Goal: Check status: Check status

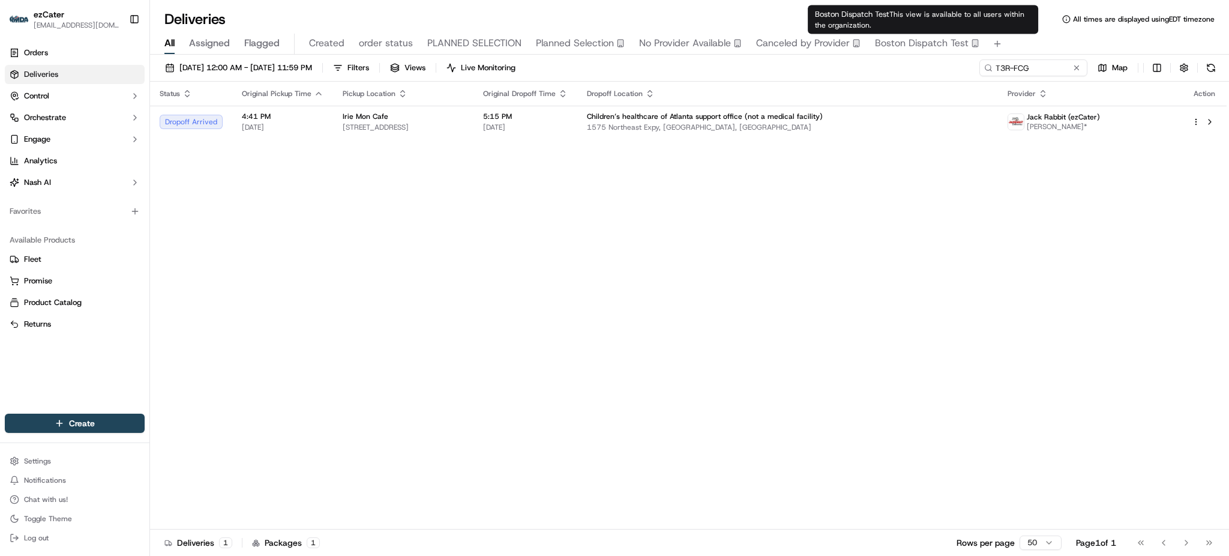
drag, startPoint x: 206, startPoint y: 343, endPoint x: 214, endPoint y: 346, distance: 8.2
click at [209, 343] on div "Status Original Pickup Time Pickup Location Original Dropoff Time Dropoff Locat…" at bounding box center [688, 306] width 1077 height 448
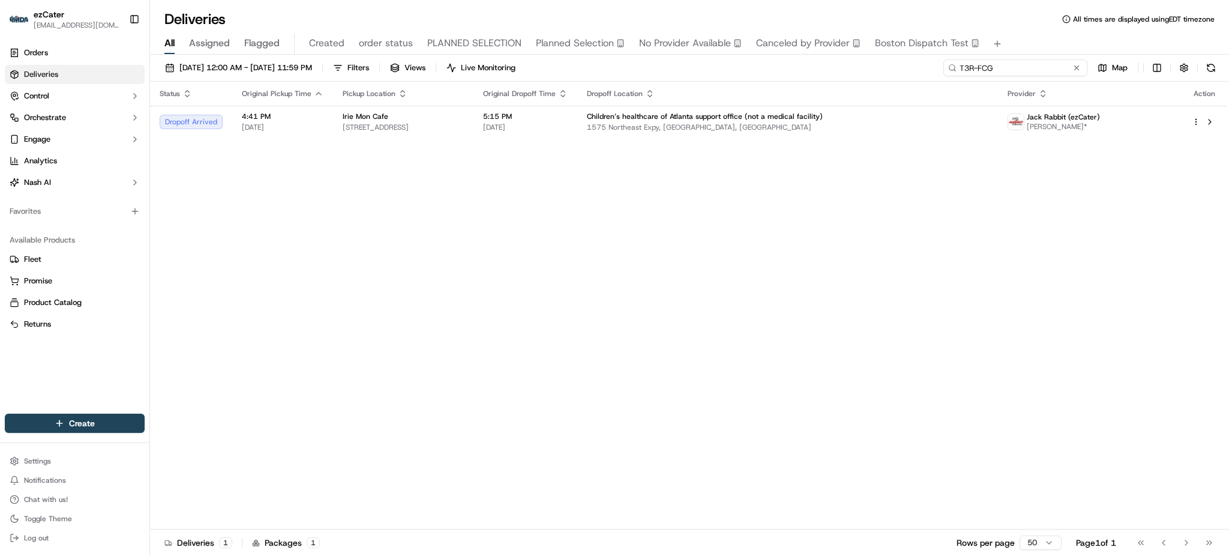
click at [1041, 65] on input "T3R-FCG" at bounding box center [1016, 67] width 144 height 17
paste input "9JK3JA"
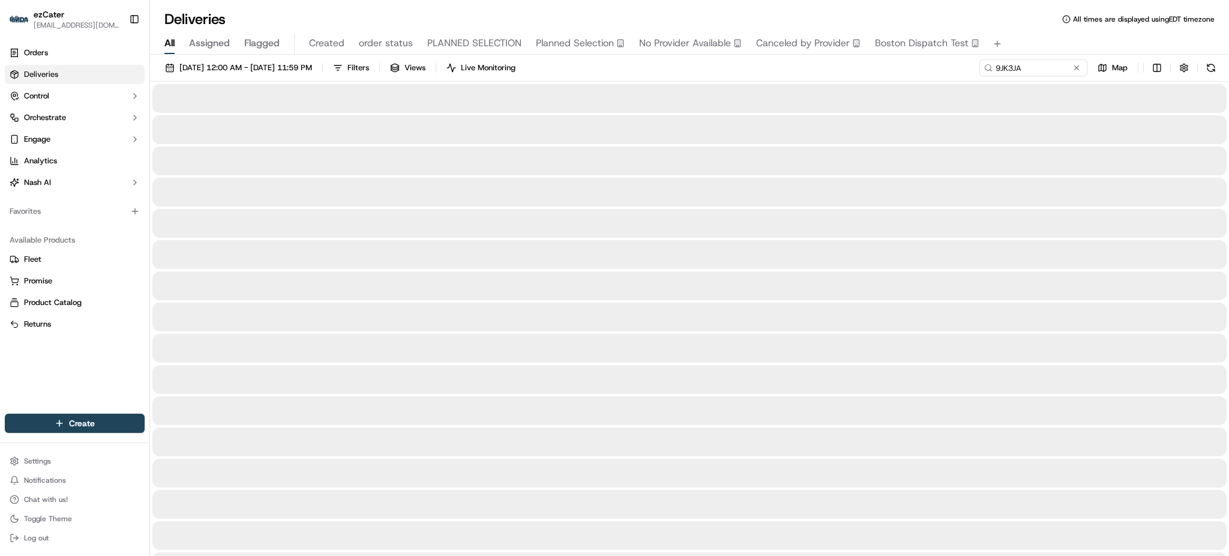
click at [1035, 46] on div "All Assigned Flagged Created order status PLANNED SELECTION Planned Selection N…" at bounding box center [689, 44] width 1079 height 21
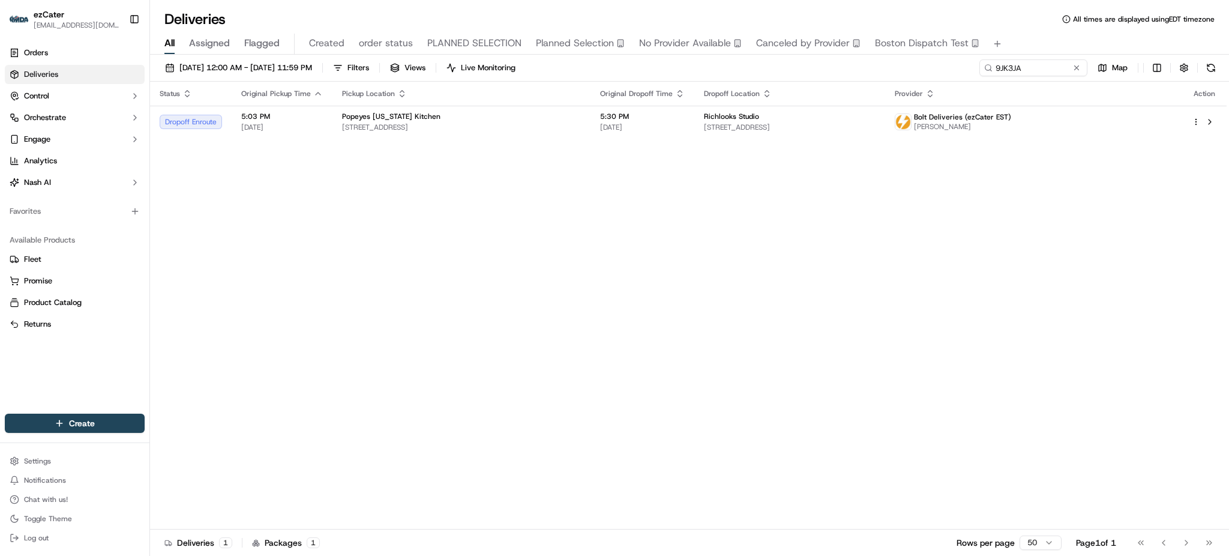
drag, startPoint x: 743, startPoint y: 268, endPoint x: 723, endPoint y: 253, distance: 25.0
click at [741, 268] on div "Status Original Pickup Time Pickup Location Original Dropoff Time Dropoff Locat…" at bounding box center [688, 306] width 1077 height 448
click at [939, 142] on div "Status Original Pickup Time Pickup Location Original Dropoff Time Dropoff Locat…" at bounding box center [688, 306] width 1077 height 448
click at [885, 132] on td "Richlooks Studio [STREET_ADDRESS]" at bounding box center [789, 122] width 191 height 32
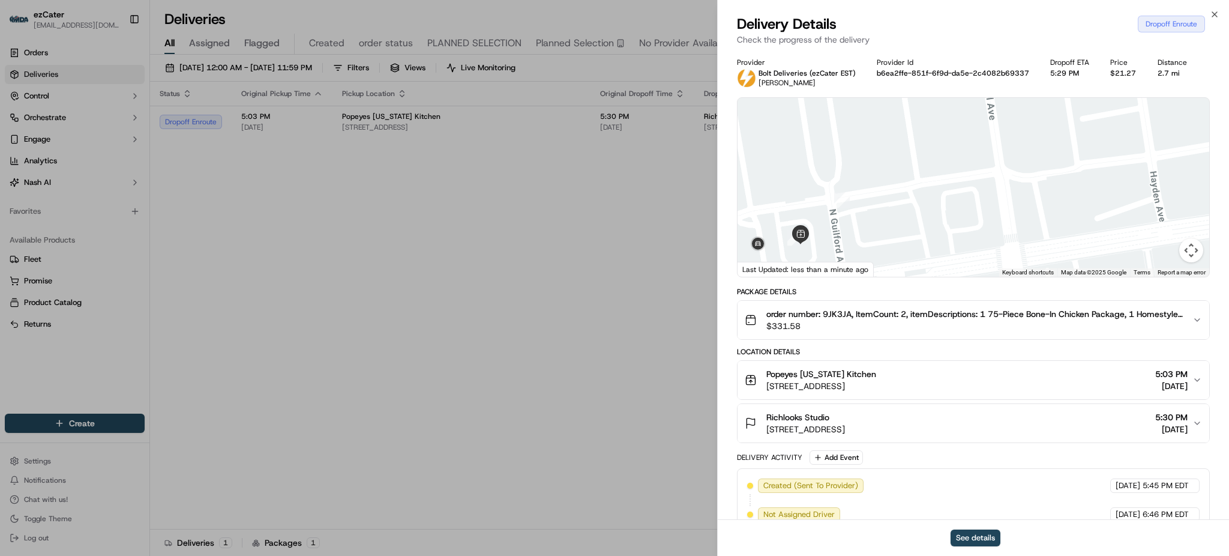
drag, startPoint x: 823, startPoint y: 221, endPoint x: 844, endPoint y: 218, distance: 21.3
click at [844, 218] on div at bounding box center [974, 187] width 472 height 179
drag, startPoint x: 849, startPoint y: 227, endPoint x: 877, endPoint y: 219, distance: 28.7
click at [877, 219] on div at bounding box center [974, 187] width 472 height 179
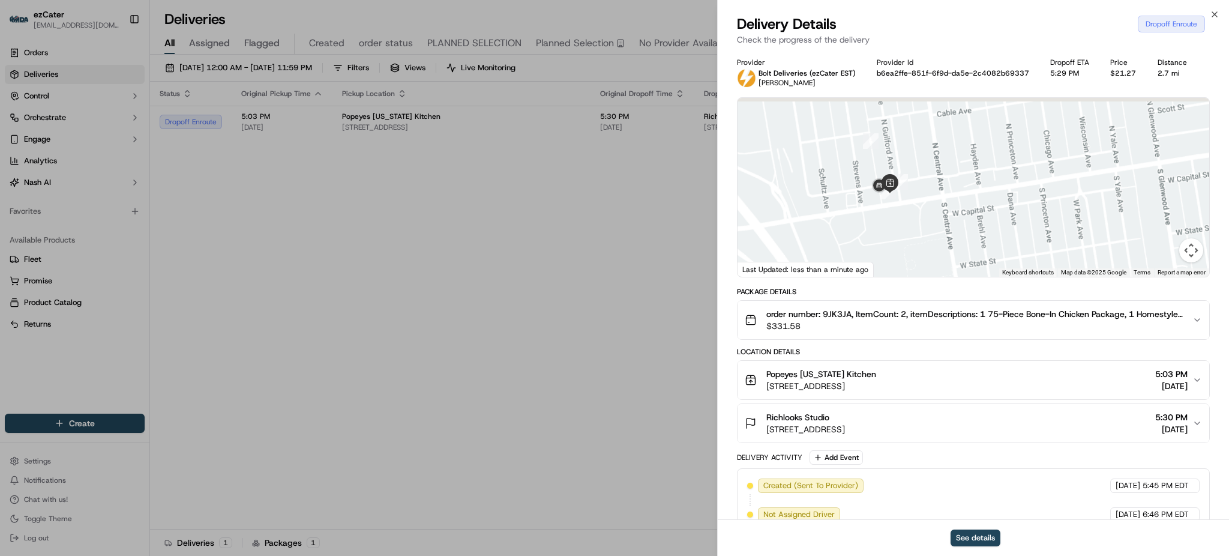
drag, startPoint x: 878, startPoint y: 128, endPoint x: 891, endPoint y: 161, distance: 35.8
click at [891, 161] on div at bounding box center [974, 187] width 472 height 179
drag, startPoint x: 891, startPoint y: 161, endPoint x: 901, endPoint y: 182, distance: 23.1
click at [898, 178] on div at bounding box center [974, 187] width 472 height 179
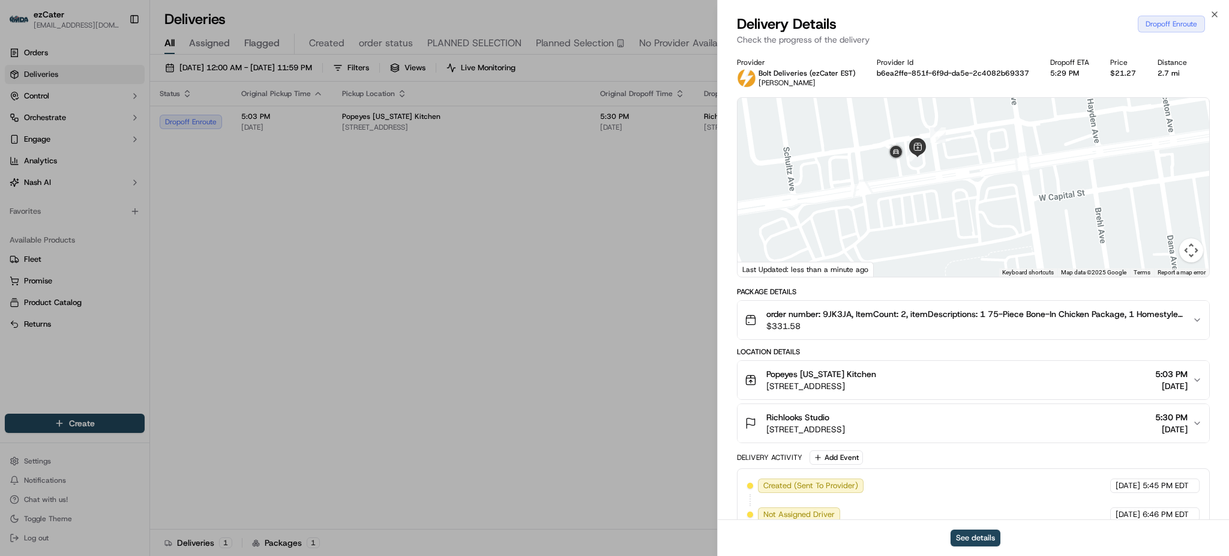
drag, startPoint x: 926, startPoint y: 170, endPoint x: 929, endPoint y: 189, distance: 19.4
click at [929, 188] on div at bounding box center [974, 187] width 472 height 179
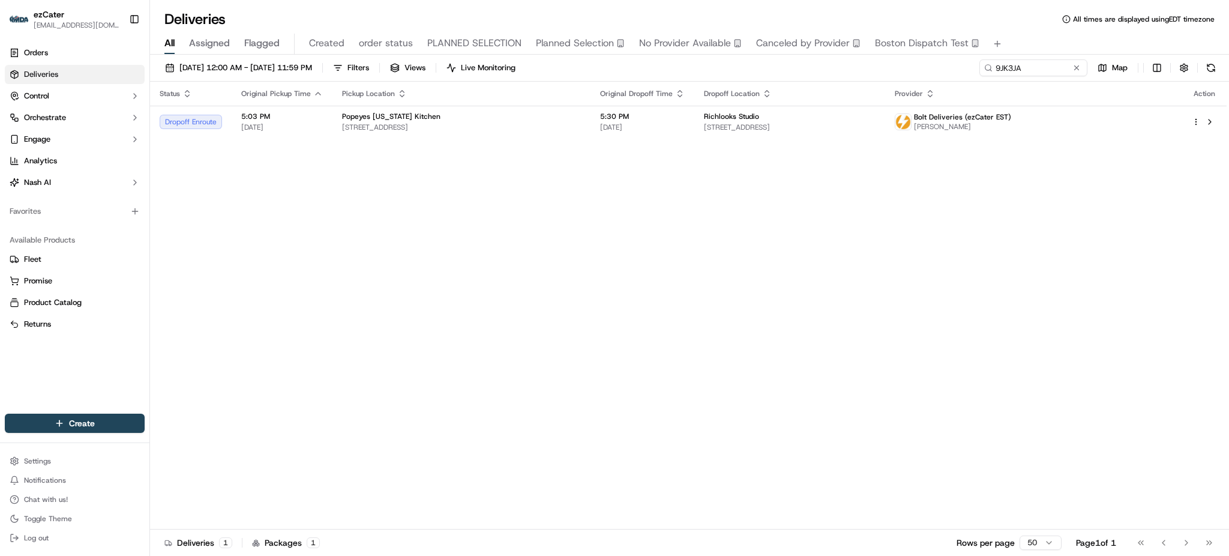
click at [408, 142] on div "Status Original Pickup Time Pickup Location Original Dropoff Time Dropoff Locat…" at bounding box center [688, 306] width 1077 height 448
click at [407, 127] on span "[STREET_ADDRESS]" at bounding box center [461, 127] width 239 height 10
click at [1028, 257] on div "Status Original Pickup Time Pickup Location Original Dropoff Time Dropoff Locat…" at bounding box center [688, 306] width 1077 height 448
click at [1032, 73] on input "9JK3JA" at bounding box center [1016, 67] width 144 height 17
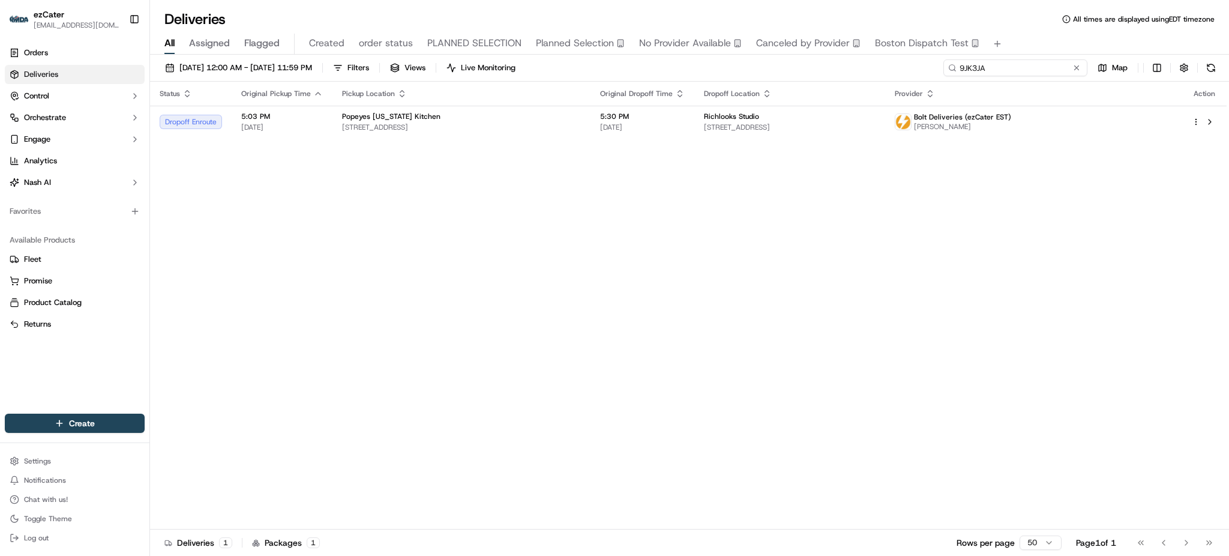
paste input "1MGX4Z"
click at [1020, 30] on div "All Assigned Flagged Created order status PLANNED SELECTION Planned Selection N…" at bounding box center [689, 42] width 1079 height 26
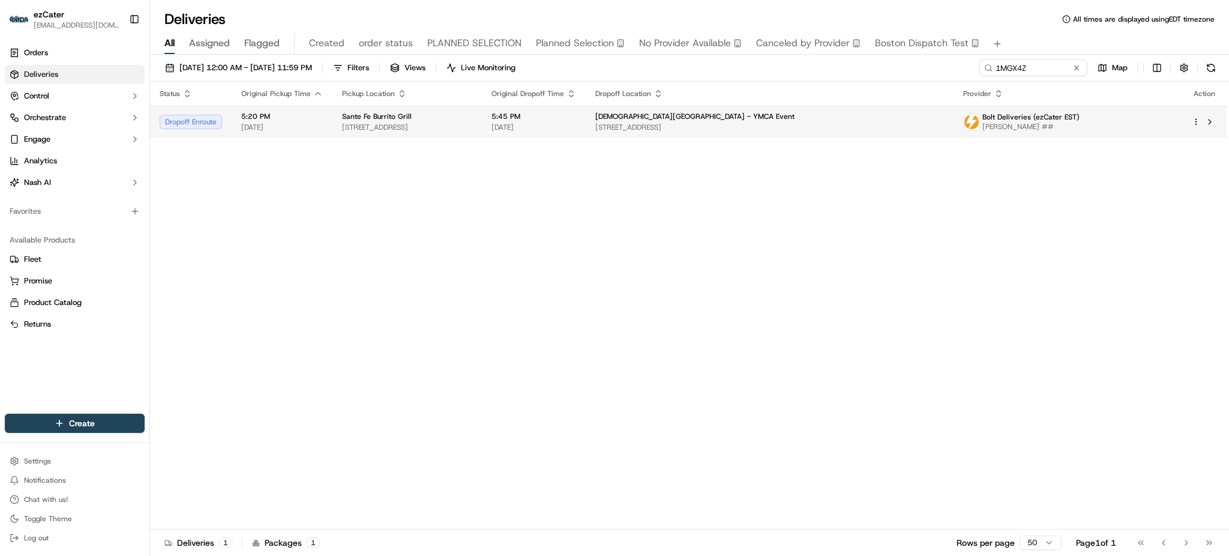
click at [843, 119] on div "[DEMOGRAPHIC_DATA][GEOGRAPHIC_DATA] - YMCA Event" at bounding box center [769, 117] width 349 height 10
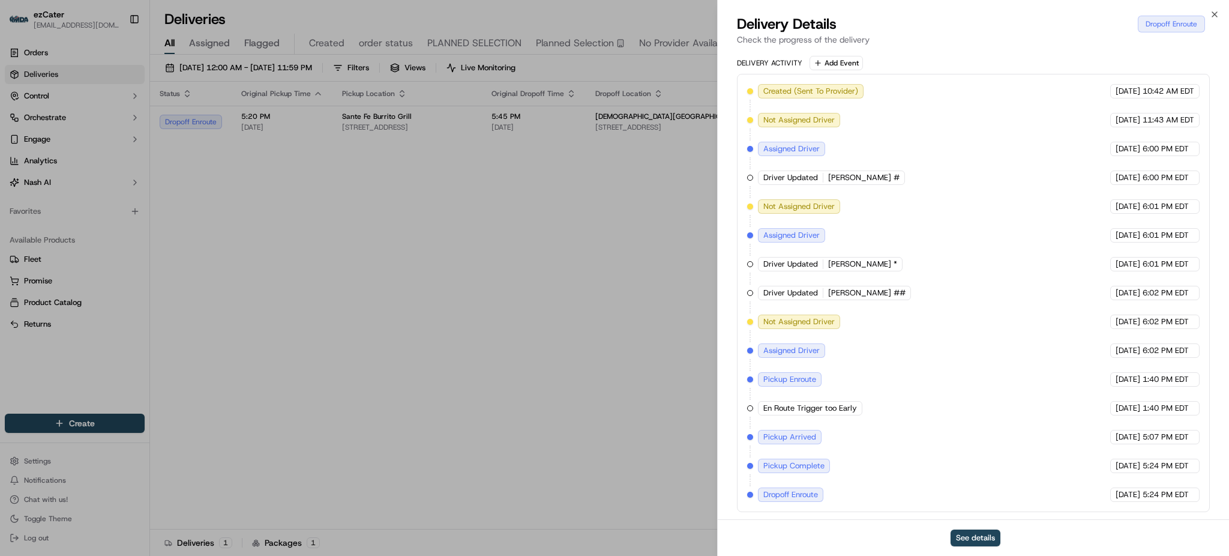
scroll to position [74, 0]
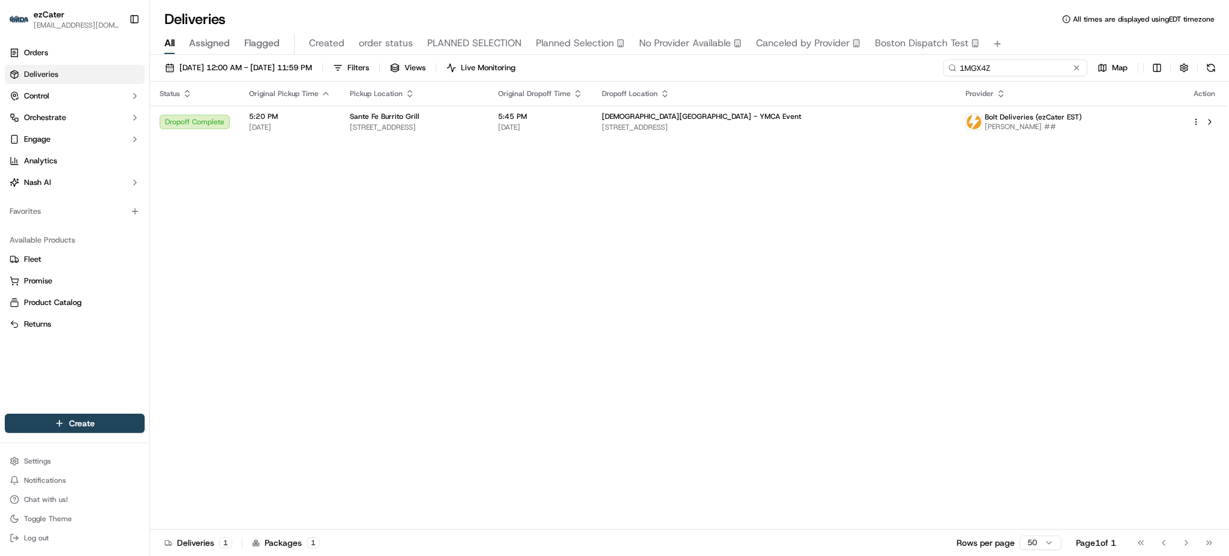
click at [1026, 71] on input "1MGX4Z" at bounding box center [1016, 67] width 144 height 17
paste input "006JXE"
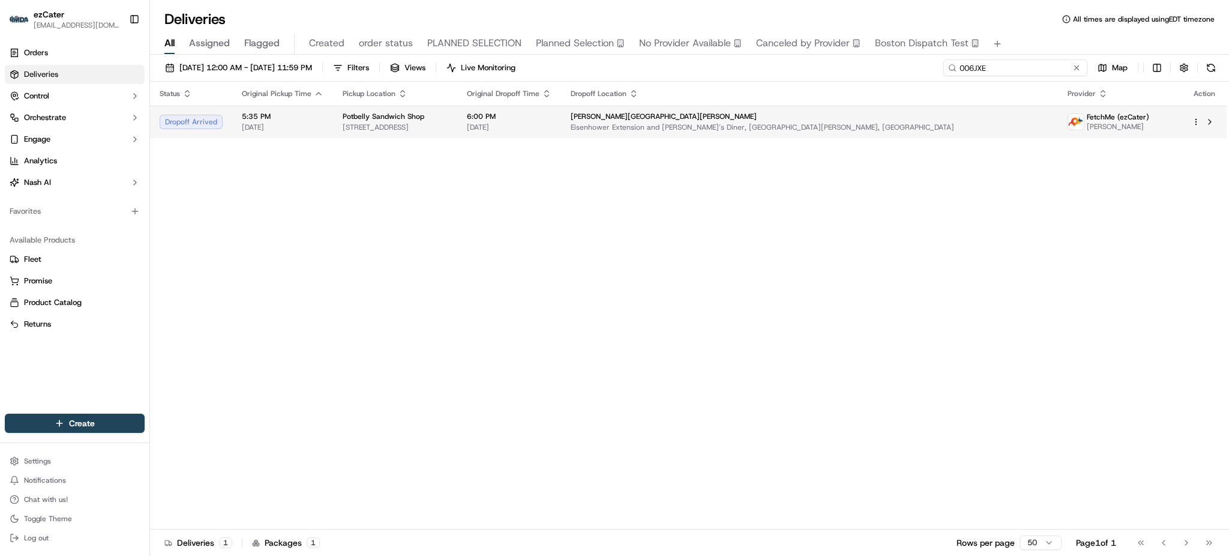
type input "006JXE"
click at [867, 126] on span "Eisenhower Extension and [PERSON_NAME]’s Diner, [GEOGRAPHIC_DATA][PERSON_NAME],…" at bounding box center [810, 127] width 478 height 10
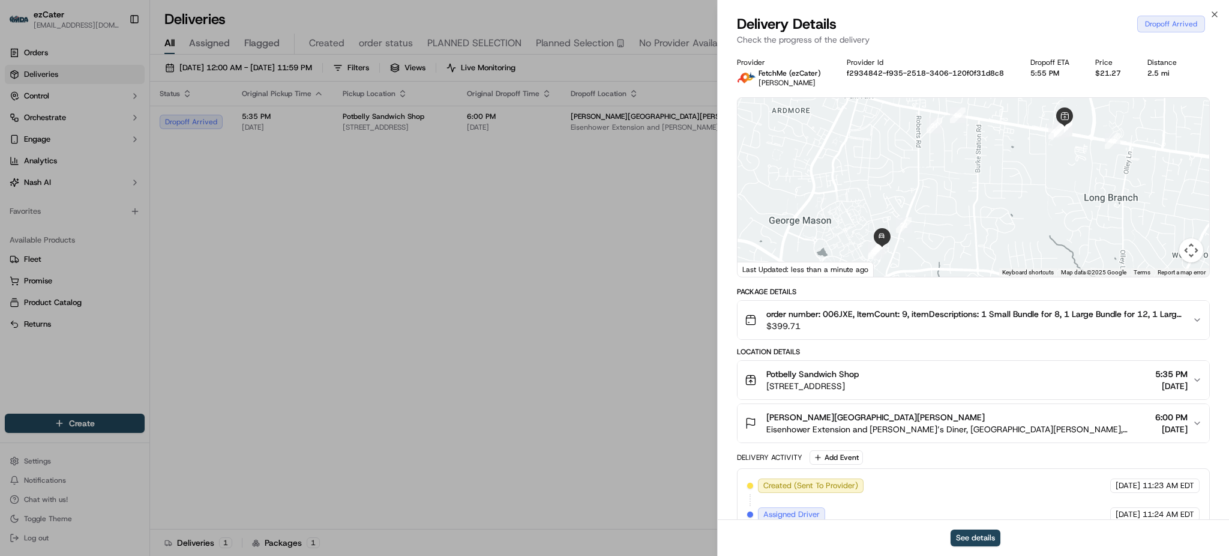
click at [869, 429] on span "Eisenhower Extension and [PERSON_NAME]’s Diner, [GEOGRAPHIC_DATA][PERSON_NAME],…" at bounding box center [958, 429] width 384 height 12
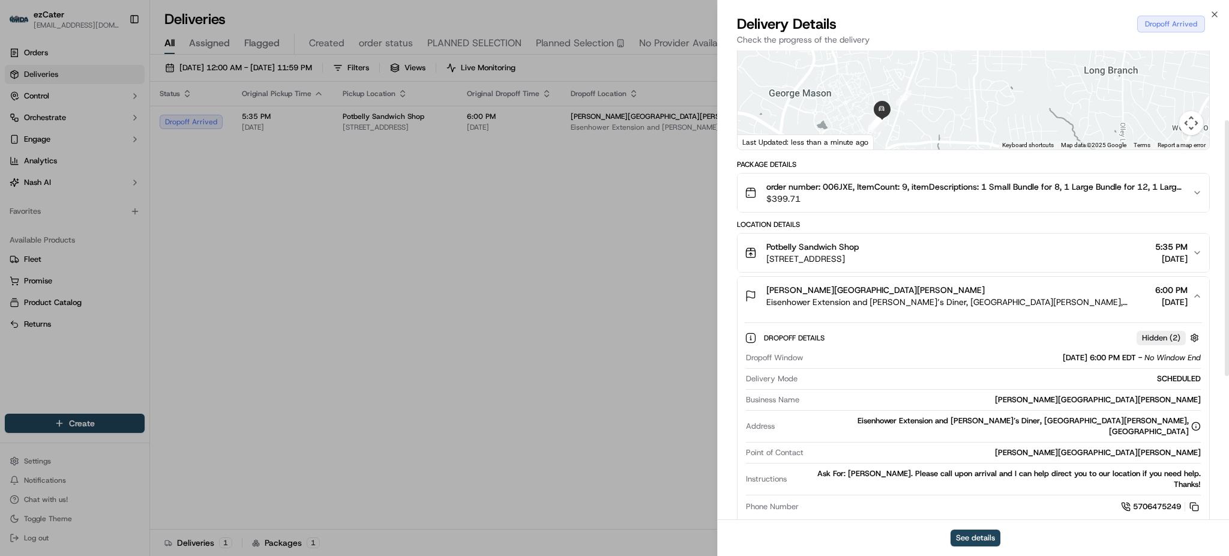
scroll to position [128, 0]
click at [941, 468] on div "Ask For: [PERSON_NAME]. Please call upon arrival and I can help direct you to o…" at bounding box center [996, 479] width 409 height 22
copy div "Ask For: [PERSON_NAME]. Please call upon arrival and I can help direct you to o…"
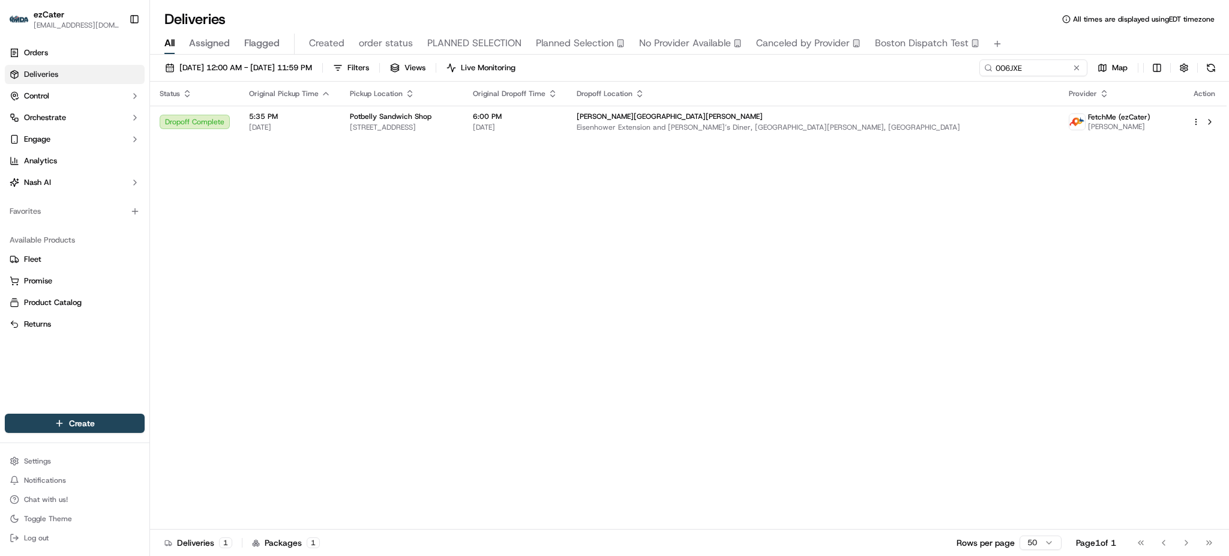
click at [429, 222] on div "Status Original Pickup Time Pickup Location Original Dropoff Time Dropoff Locat…" at bounding box center [688, 306] width 1077 height 448
click at [400, 51] on button "order status" at bounding box center [386, 44] width 54 height 20
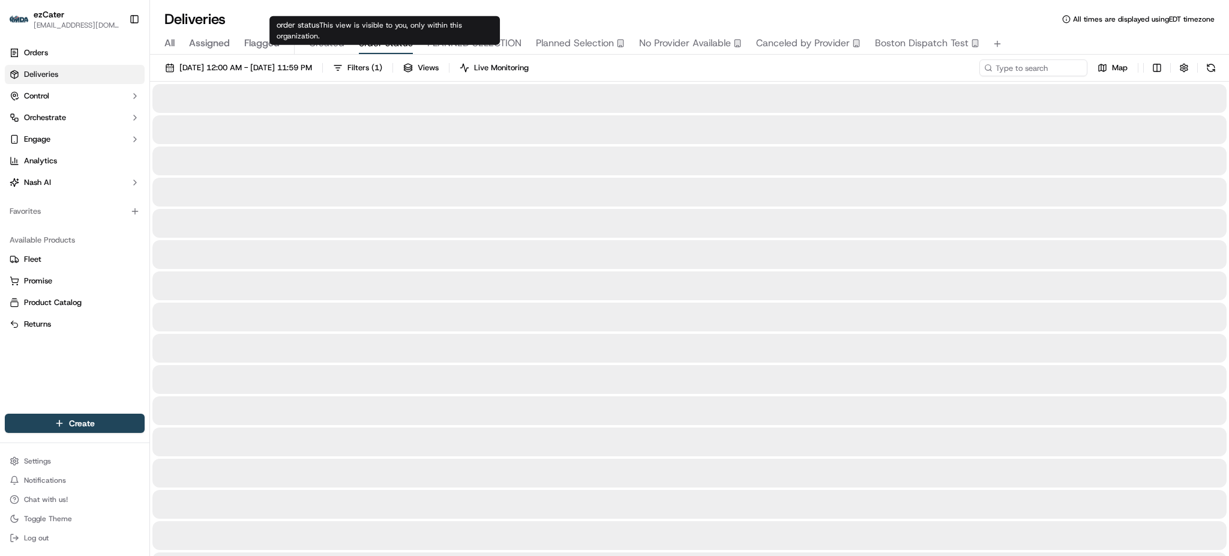
click at [489, 16] on div "order status This view is visible to you, only within this organization. order …" at bounding box center [385, 30] width 230 height 29
click at [515, 6] on div "Deliveries All times are displayed using EDT timezone All Assigned Flagged Crea…" at bounding box center [689, 278] width 1079 height 556
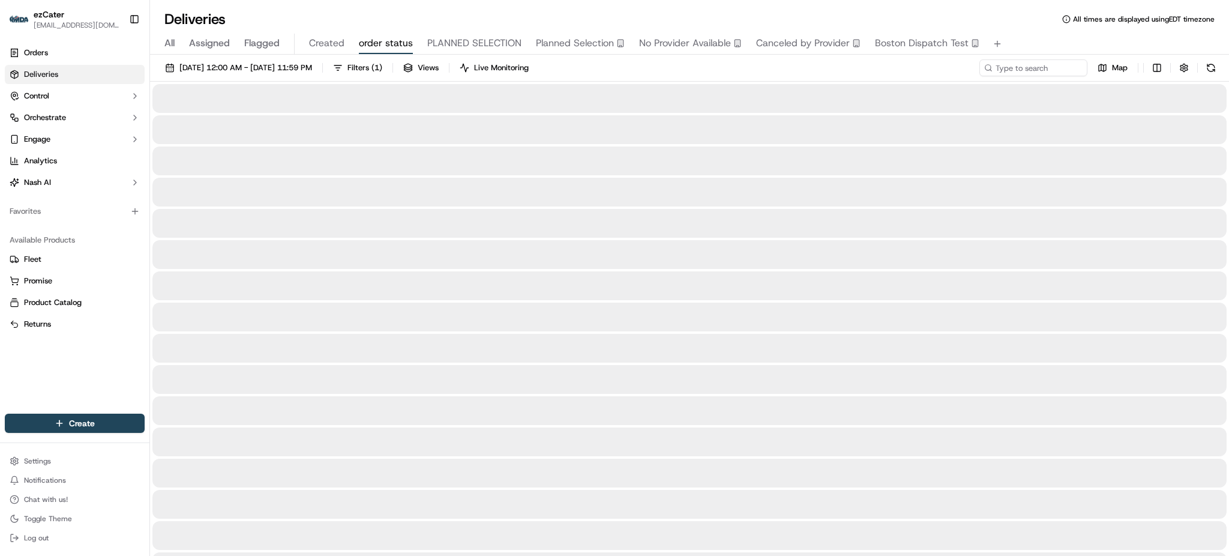
click at [515, 6] on div "Deliveries All times are displayed using EDT timezone All Assigned Flagged Crea…" at bounding box center [689, 278] width 1079 height 556
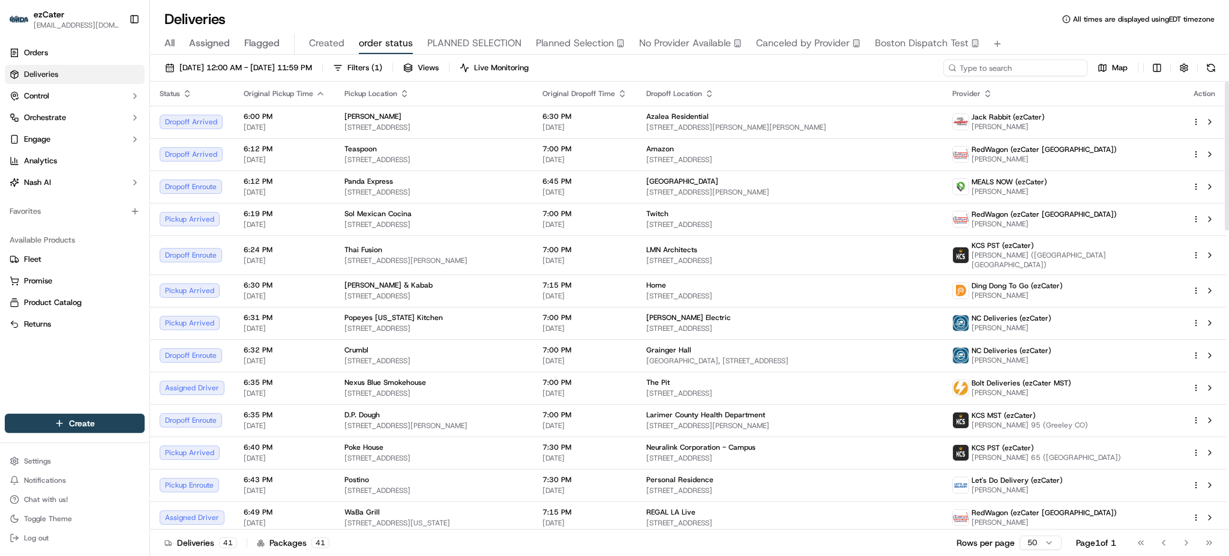
click at [1061, 73] on input at bounding box center [1016, 67] width 144 height 17
paste input "ZC5-E6Q"
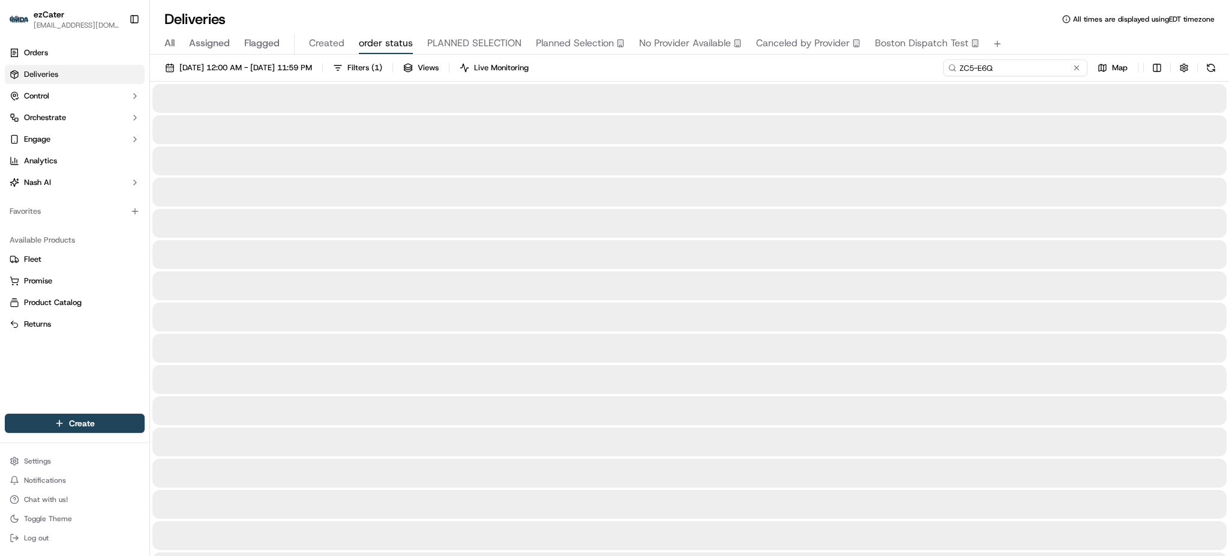
type input "ZC5-E6Q"
click at [1030, 38] on div "All Assigned Flagged Created order status PLANNED SELECTION Planned Selection N…" at bounding box center [689, 44] width 1079 height 21
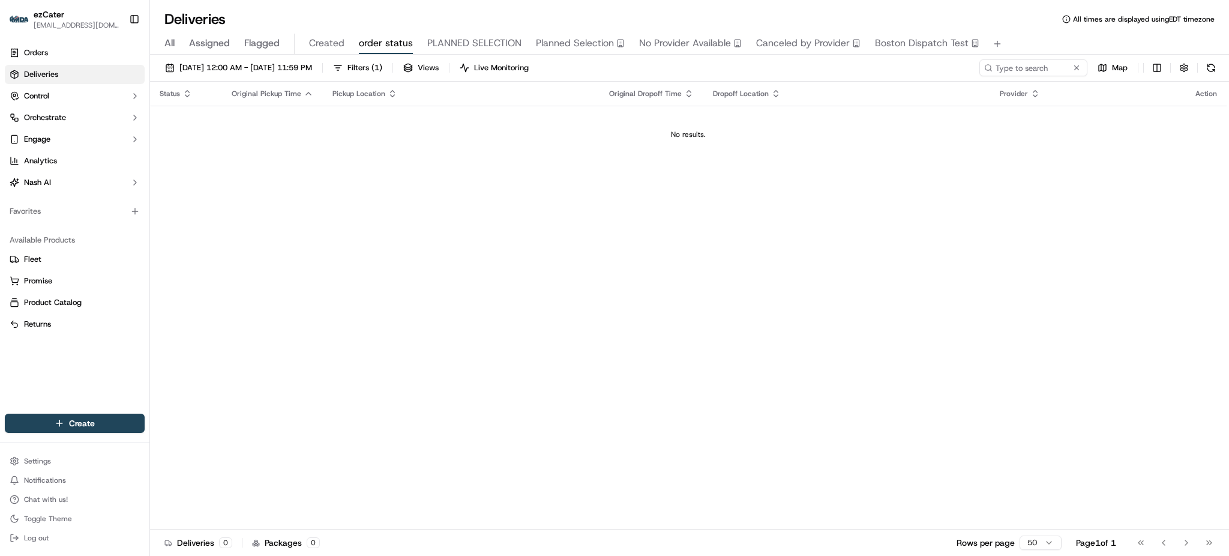
click at [173, 42] on span "All" at bounding box center [169, 43] width 10 height 14
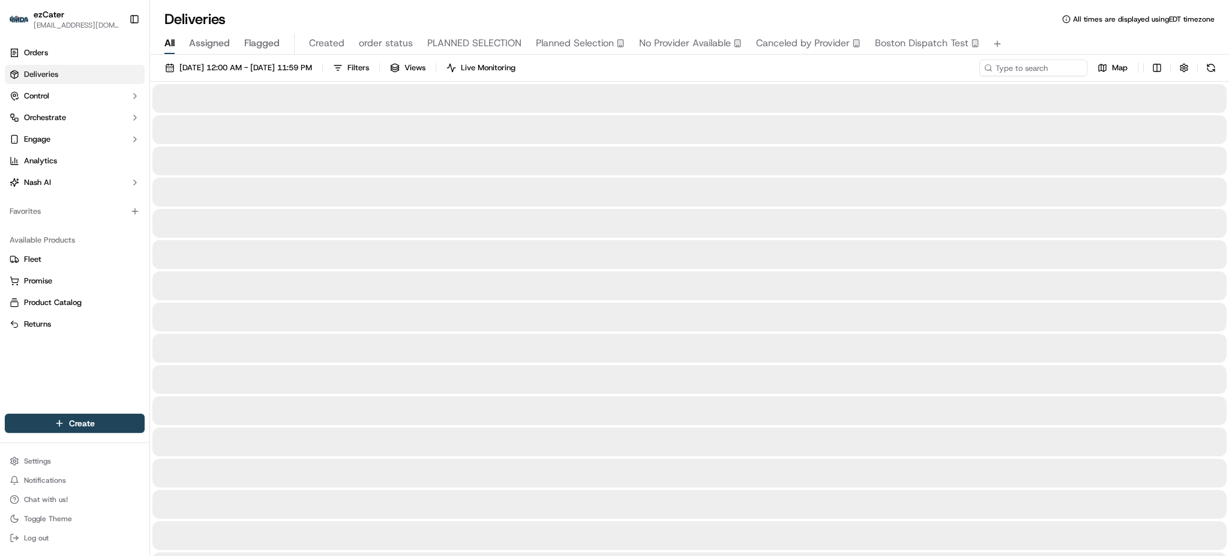
click at [741, 72] on div "[DATE] 12:00 AM - [DATE] 11:59 PM Filters Views Live Monitoring Map" at bounding box center [689, 70] width 1079 height 22
click at [1011, 74] on input at bounding box center [1016, 67] width 144 height 17
paste input "ZC5-E6Q"
type input "ZC5-E6Q"
click at [312, 70] on span "[DATE] 12:00 AM - [DATE] 11:59 PM" at bounding box center [245, 67] width 133 height 11
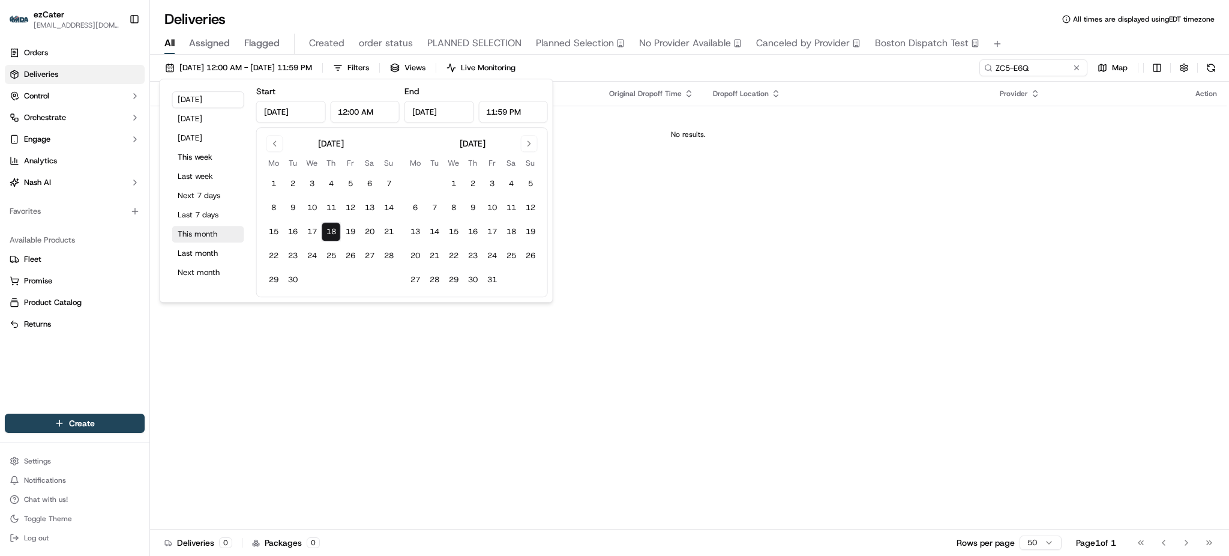
click at [197, 226] on button "This month" at bounding box center [208, 234] width 72 height 17
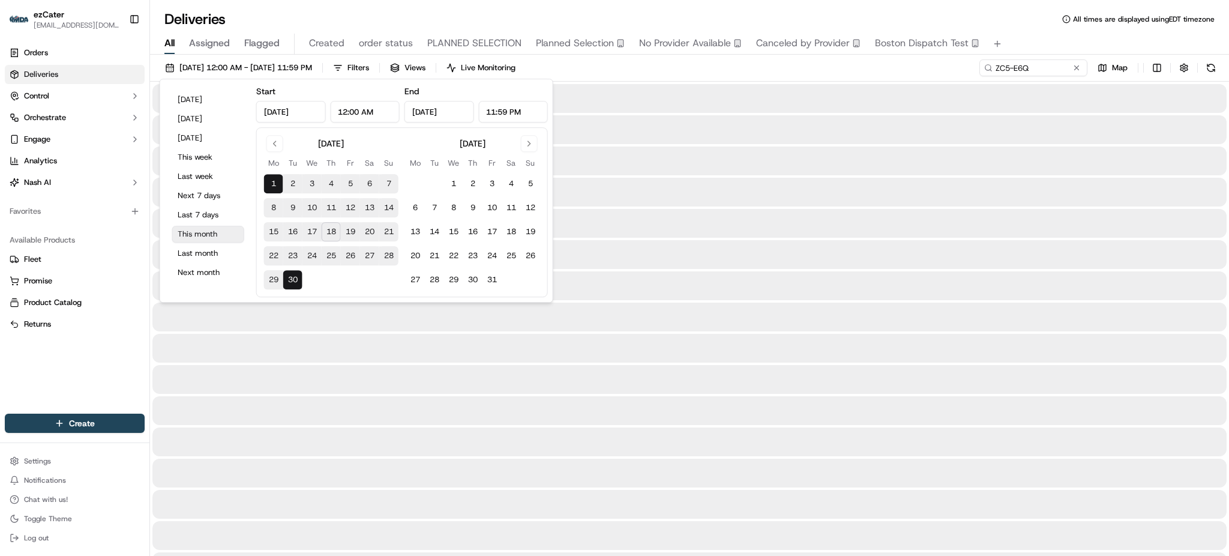
type input "[DATE]"
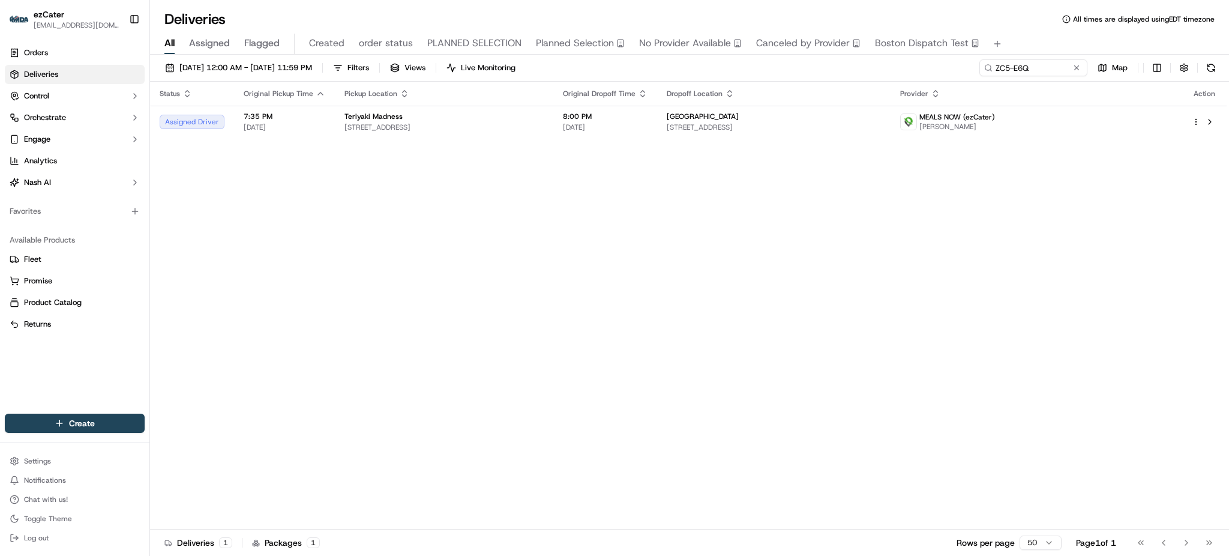
click at [1047, 57] on div "[DATE] 12:00 AM - [DATE] 11:59 PM Filters Views Live Monitoring ZC5-E6Q Map Sta…" at bounding box center [689, 307] width 1079 height 504
click at [1044, 65] on input "ZC5-E6Q" at bounding box center [1016, 67] width 144 height 17
paste input "W6G-6MX"
click at [1039, 46] on div "All Assigned Flagged Created order status PLANNED SELECTION Planned Selection N…" at bounding box center [689, 44] width 1079 height 21
click at [1054, 65] on input "W6G-6MX" at bounding box center [1016, 67] width 144 height 17
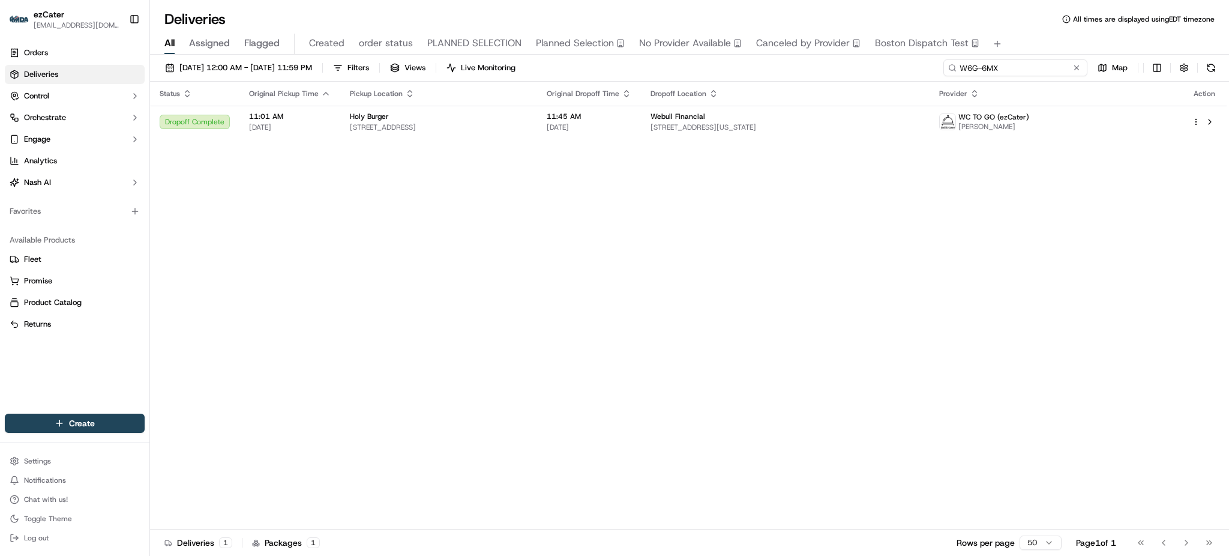
paste input "9Q1EFT"
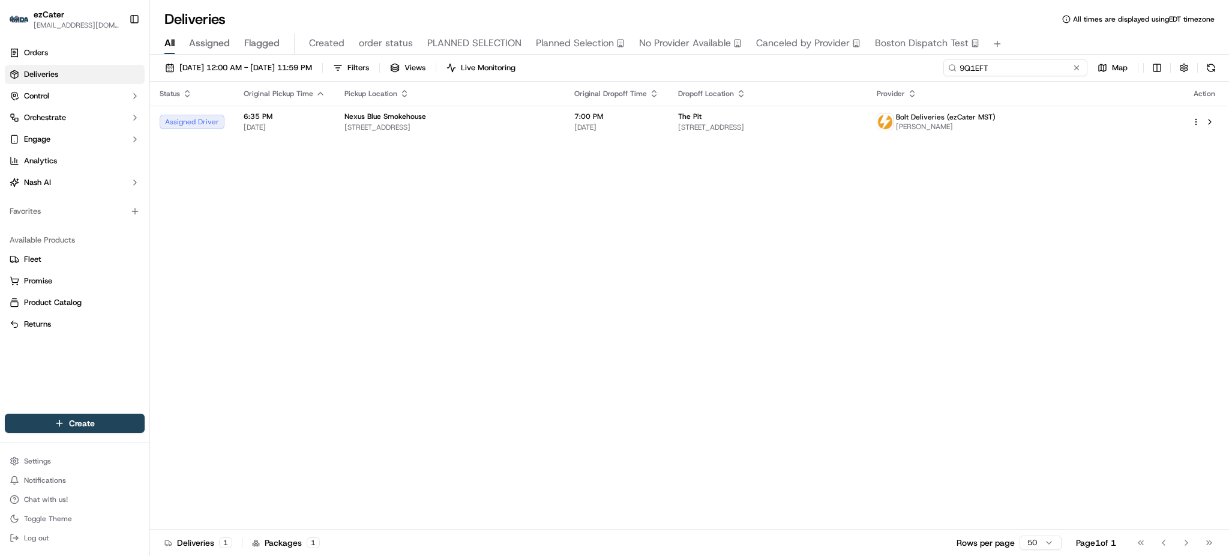
paste input "J8TE1X"
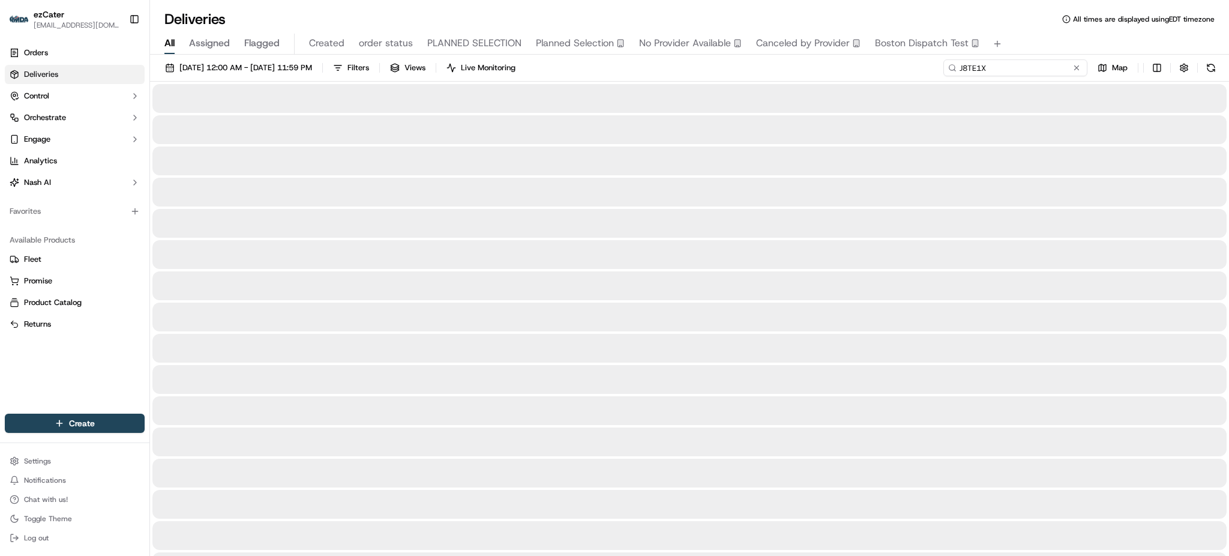
type input "J8TE1X"
click at [1003, 23] on div "Deliveries All times are displayed using EDT timezone" at bounding box center [689, 19] width 1079 height 19
click at [882, 80] on div "[DATE] 12:00 AM - [DATE] 11:59 PM Filters Views Live Monitoring J8TE1X Map" at bounding box center [689, 70] width 1079 height 22
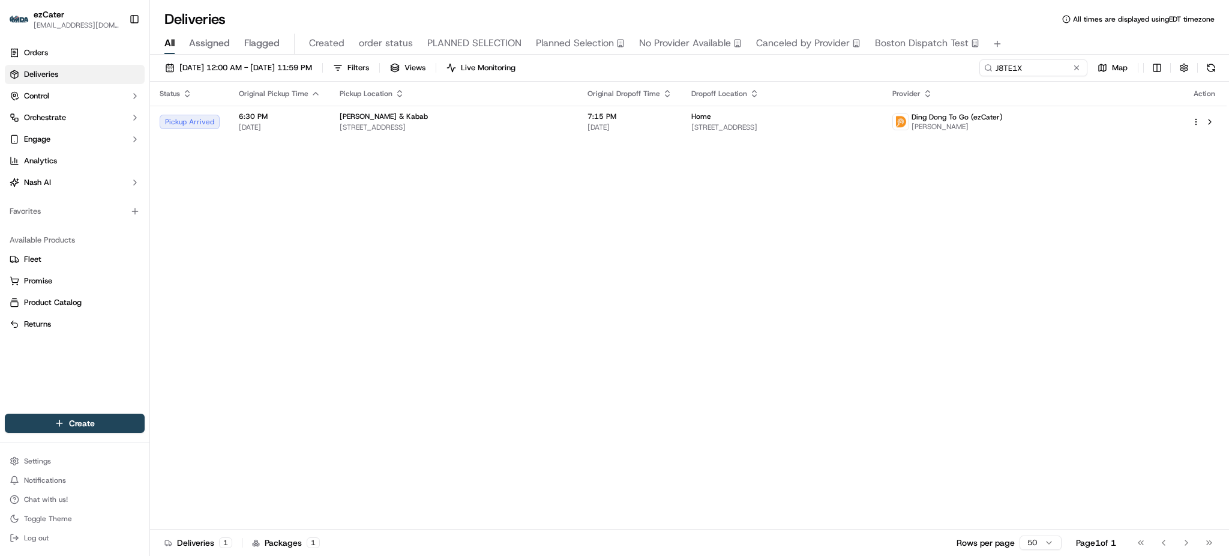
click at [873, 119] on div "Home" at bounding box center [782, 117] width 182 height 10
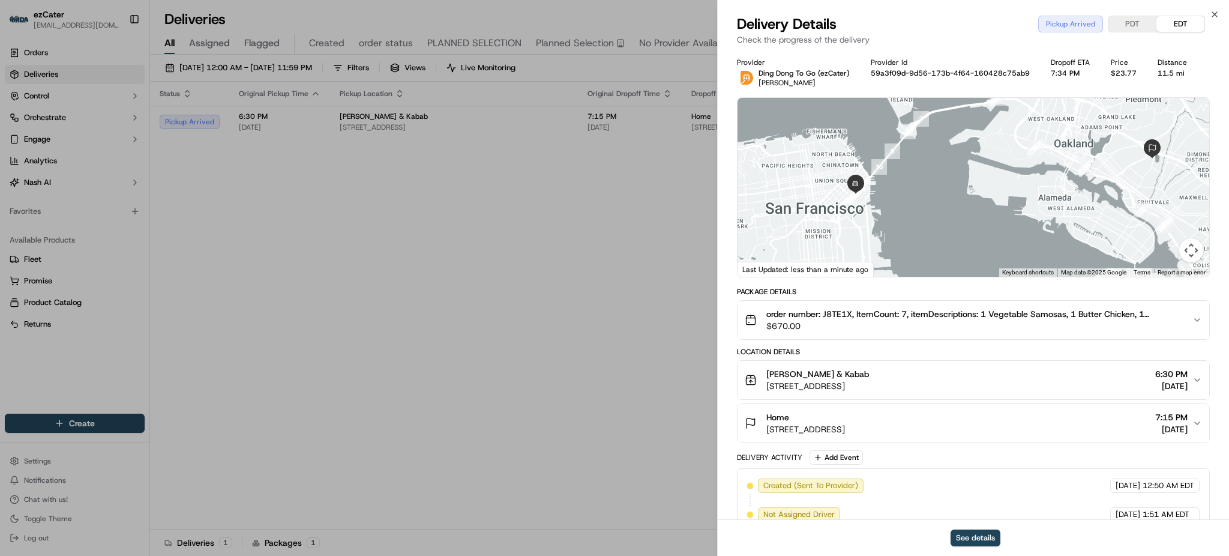
drag, startPoint x: 894, startPoint y: 210, endPoint x: 906, endPoint y: 204, distance: 14.0
click at [906, 204] on div at bounding box center [974, 187] width 472 height 179
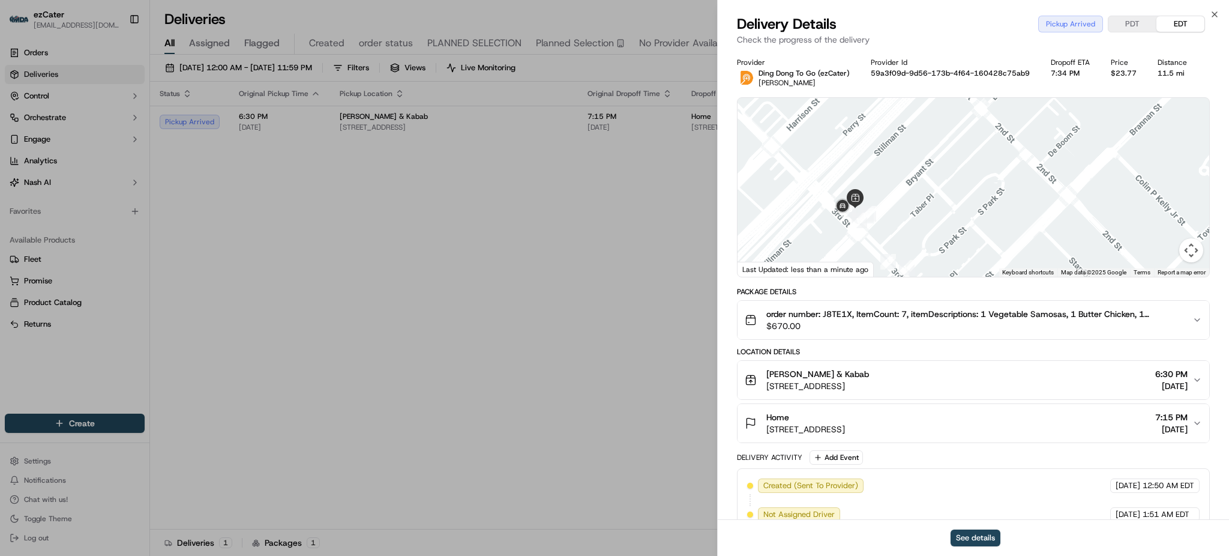
drag, startPoint x: 867, startPoint y: 173, endPoint x: 917, endPoint y: 181, distance: 49.8
click at [917, 181] on div at bounding box center [974, 187] width 472 height 179
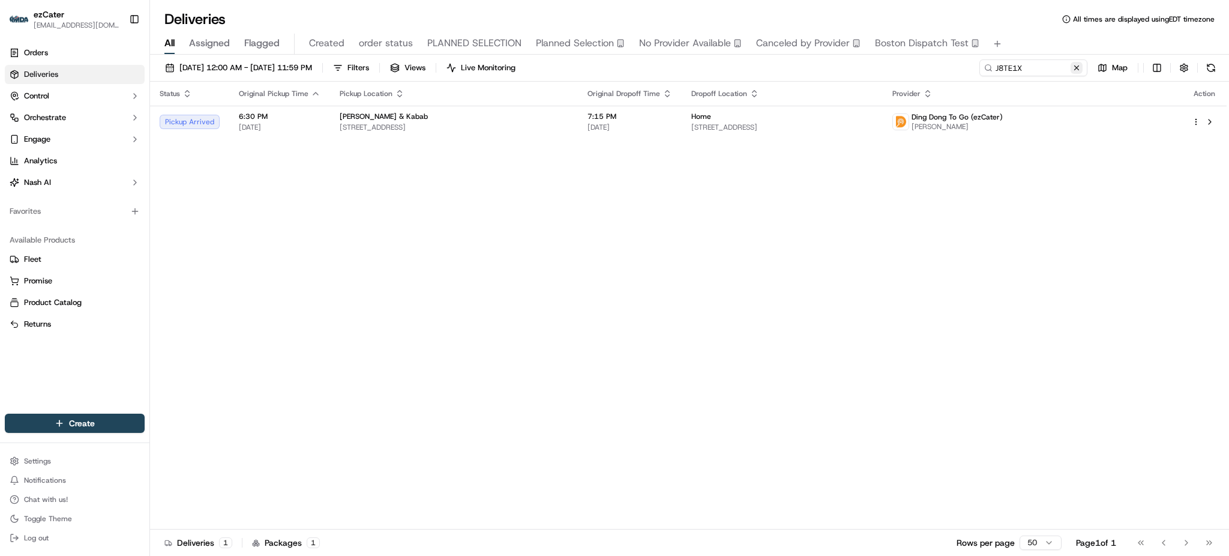
click at [1074, 68] on button at bounding box center [1077, 68] width 12 height 12
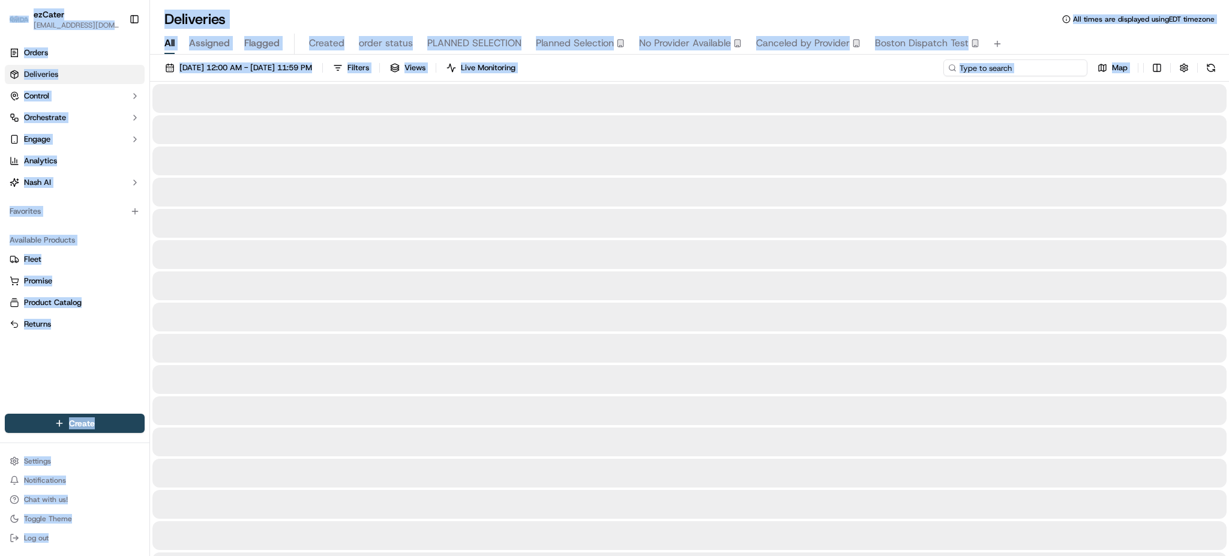
click at [1074, 68] on input at bounding box center [1016, 67] width 144 height 17
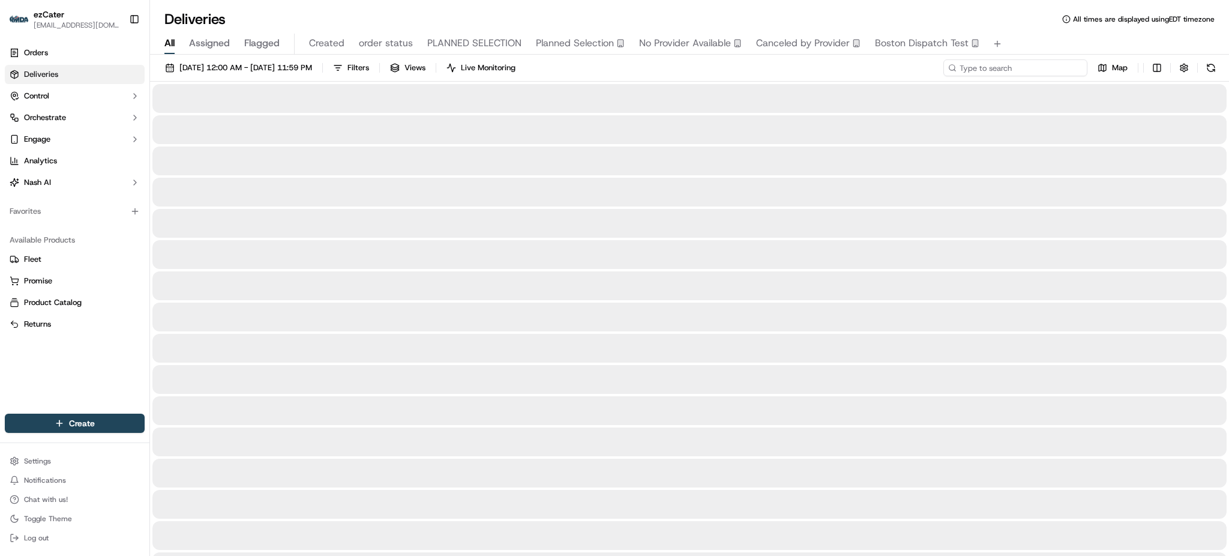
paste input "VF440Z"
click at [1035, 35] on div "All Assigned Flagged Created order status PLANNED SELECTION Planned Selection N…" at bounding box center [689, 44] width 1079 height 21
click at [727, 73] on div "[DATE] 12:00 AM - [DATE] 11:59 PM Filters Views Live Monitoring VF440Z Map" at bounding box center [689, 70] width 1079 height 22
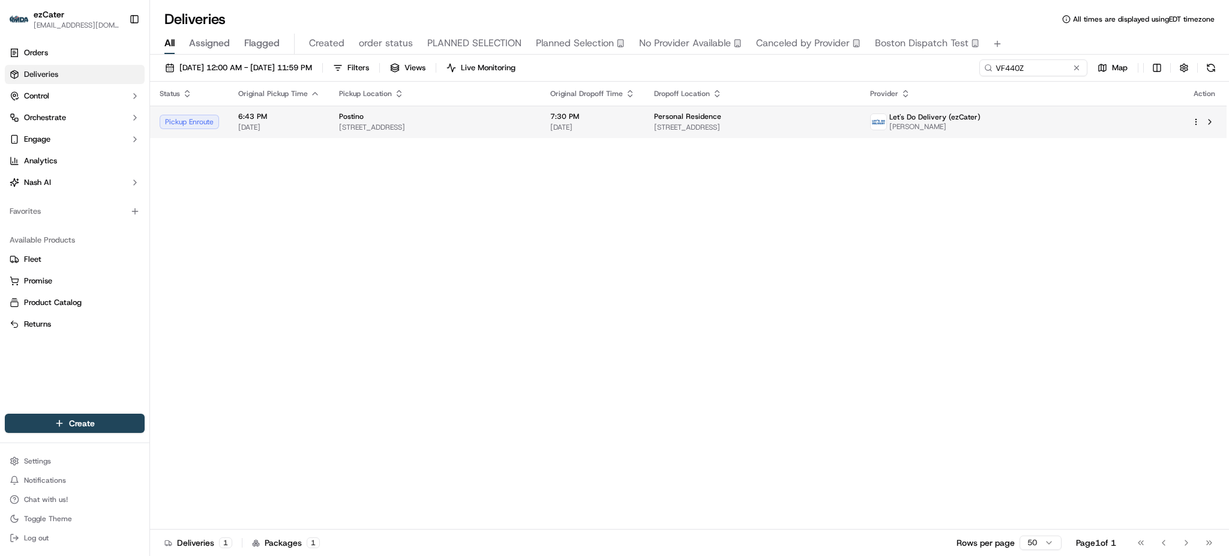
click at [851, 128] on span "[STREET_ADDRESS]" at bounding box center [752, 127] width 197 height 10
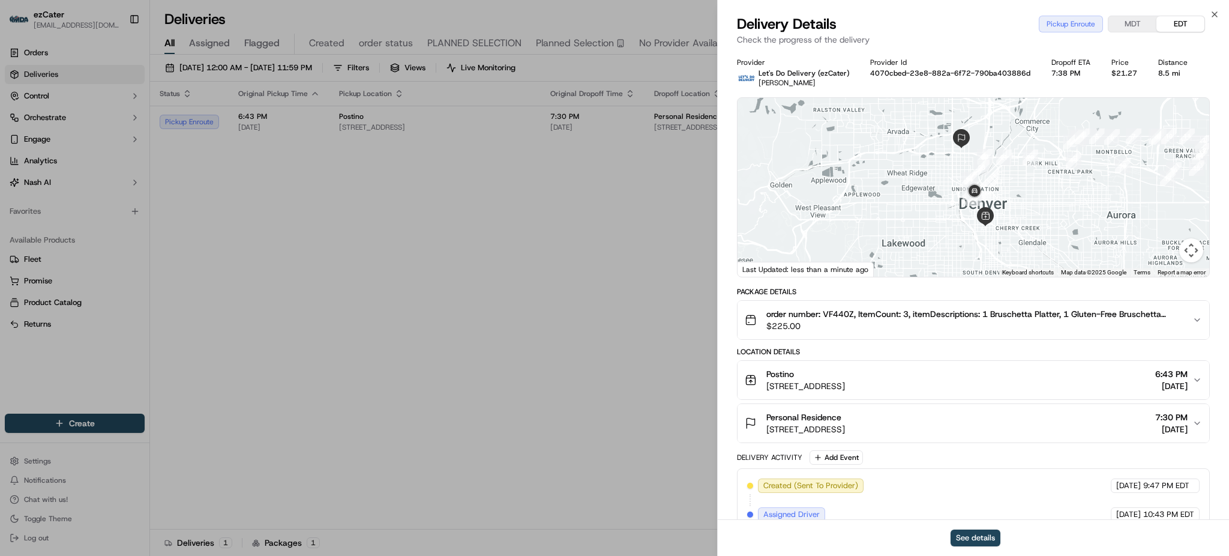
drag, startPoint x: 1043, startPoint y: 228, endPoint x: 1036, endPoint y: 225, distance: 7.8
click at [1036, 225] on div at bounding box center [974, 187] width 472 height 179
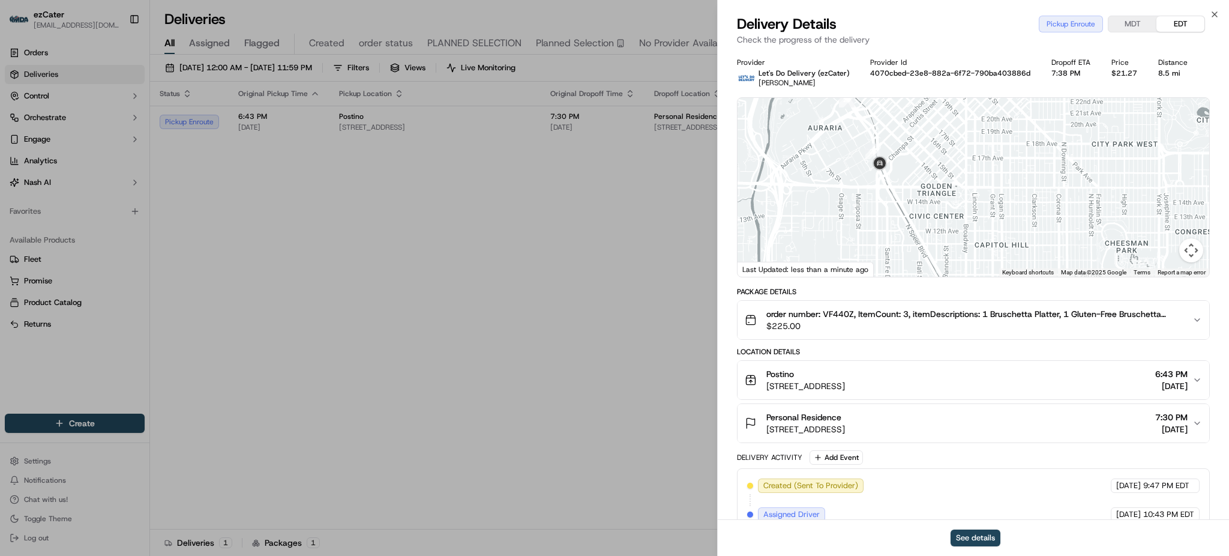
drag, startPoint x: 937, startPoint y: 240, endPoint x: 924, endPoint y: 205, distance: 37.8
click at [924, 206] on div at bounding box center [974, 187] width 472 height 179
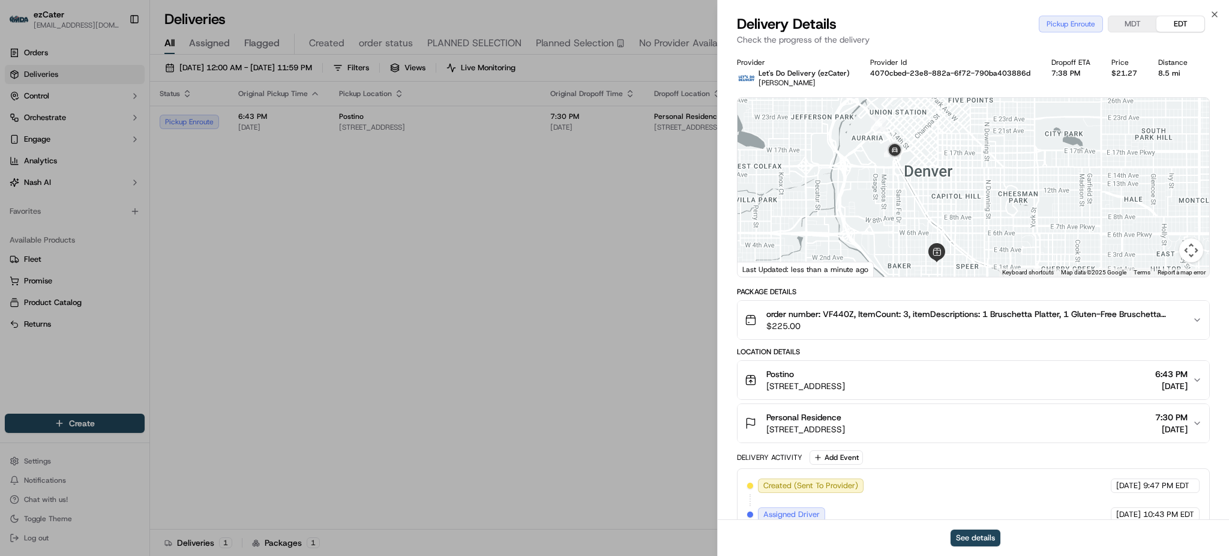
drag, startPoint x: 953, startPoint y: 222, endPoint x: 944, endPoint y: 201, distance: 22.9
click at [944, 201] on div at bounding box center [974, 187] width 472 height 179
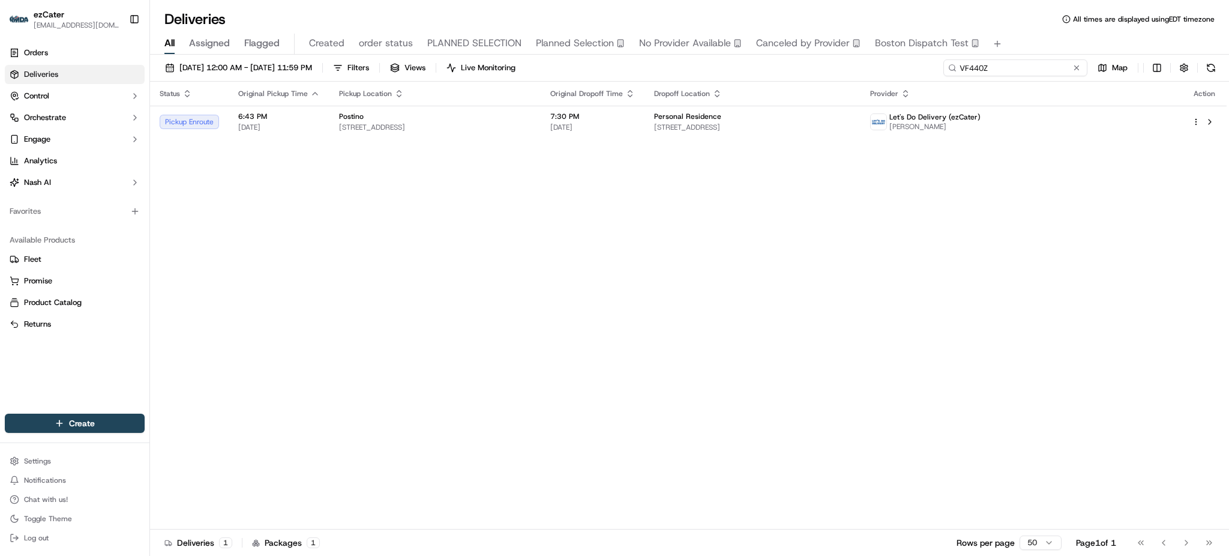
click at [1021, 70] on input "VF440Z" at bounding box center [1016, 67] width 144 height 17
paste input "EL-4UZ48F"
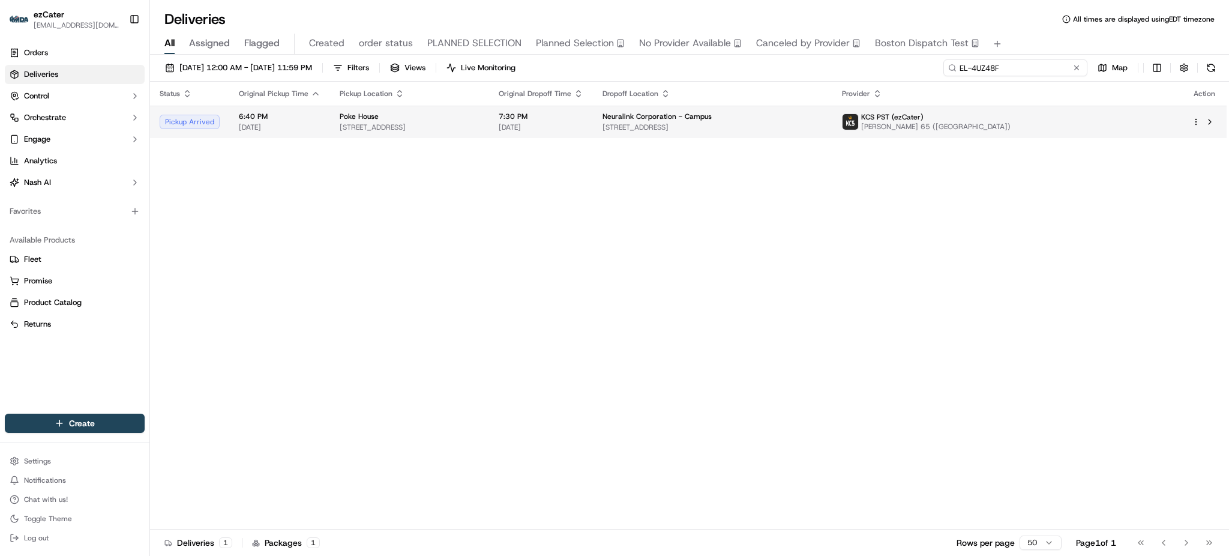
type input "EL-4UZ48F"
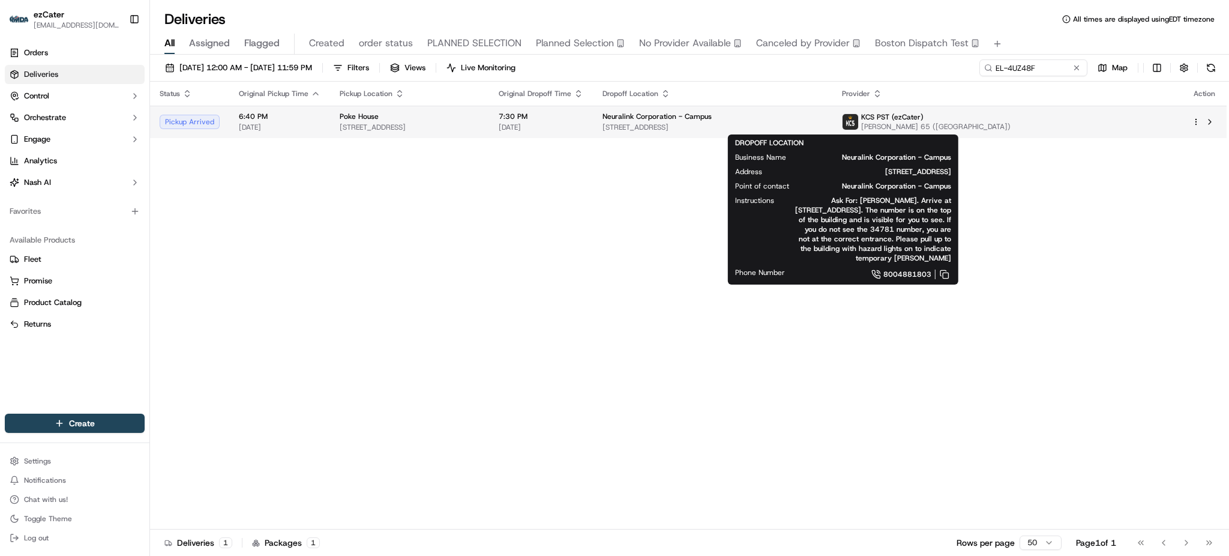
click at [823, 121] on div "Neuralink Corporation - Campus" at bounding box center [713, 117] width 220 height 10
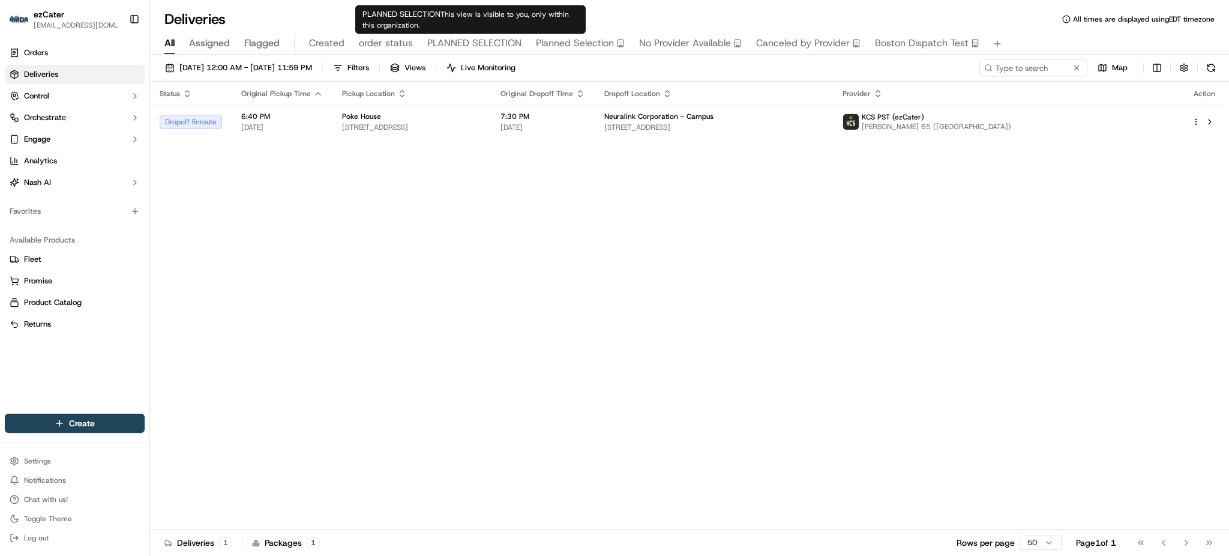
click at [404, 44] on span "order status" at bounding box center [386, 43] width 54 height 14
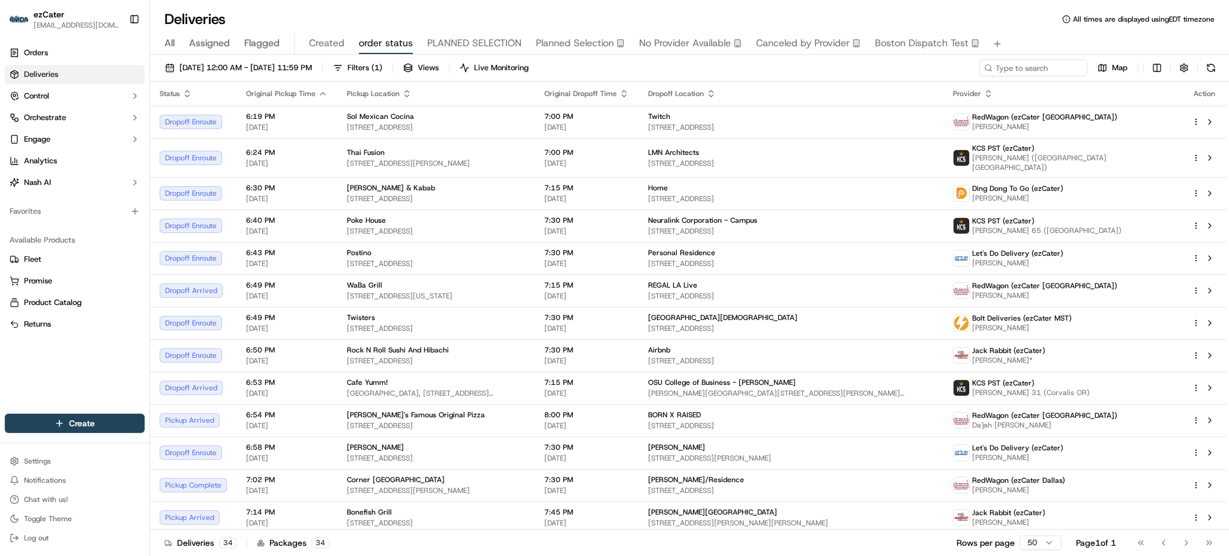
click at [166, 43] on span "All" at bounding box center [169, 43] width 10 height 14
